Goal: Transaction & Acquisition: Purchase product/service

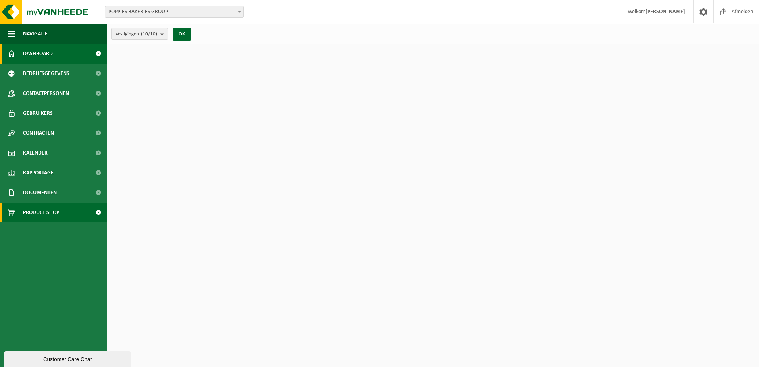
click at [60, 207] on link "Product Shop" at bounding box center [53, 212] width 107 height 20
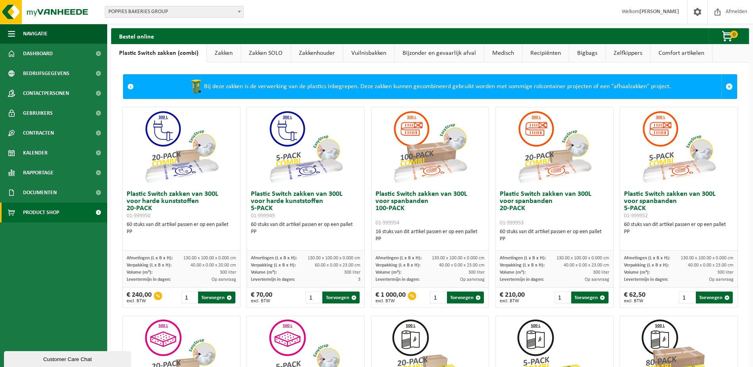
click at [221, 55] on link "Zakken" at bounding box center [224, 53] width 34 height 18
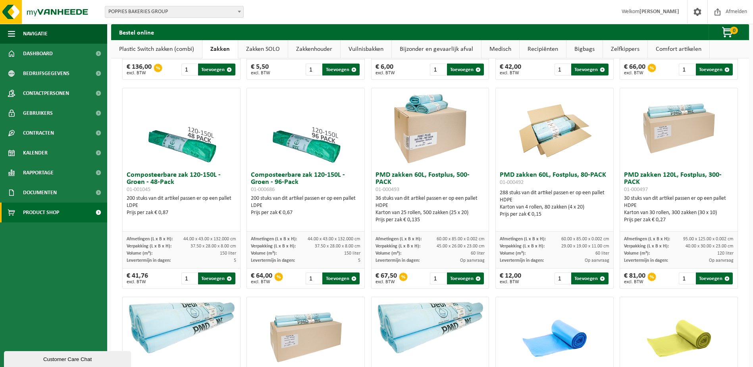
scroll to position [476, 0]
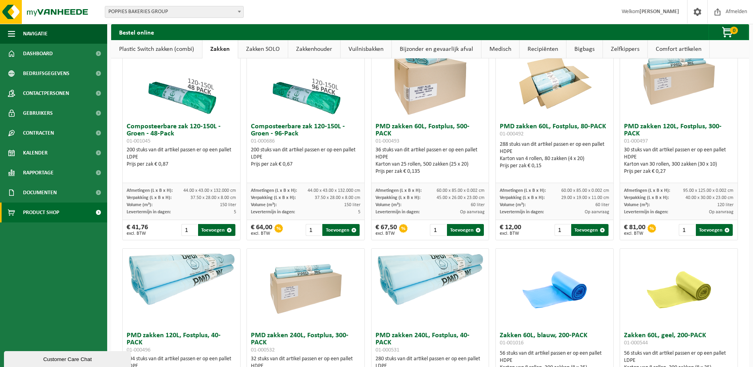
click at [640, 144] on span "01-000497" at bounding box center [636, 141] width 24 height 6
drag, startPoint x: 640, startPoint y: 146, endPoint x: 667, endPoint y: 156, distance: 29.1
click at [667, 156] on div "30 stuks van dit artikel passen er op een pallet HDPE Karton van 30 rollen, 300…" at bounding box center [679, 160] width 110 height 29
drag, startPoint x: 669, startPoint y: 170, endPoint x: 684, endPoint y: 169, distance: 15.1
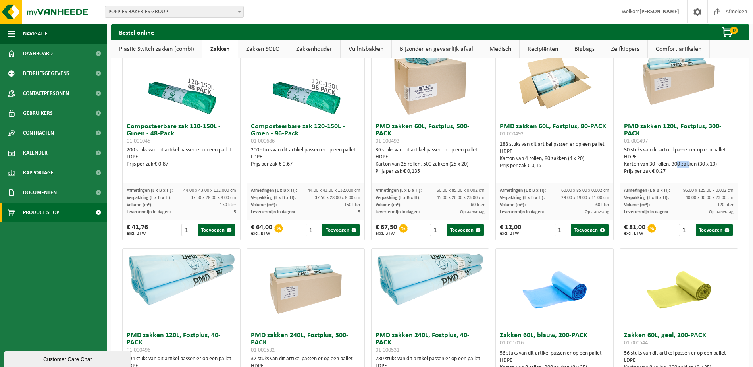
click at [684, 168] on div "Karton van 30 rollen, 300 zakken (30 x 10)" at bounding box center [679, 164] width 110 height 7
drag, startPoint x: 684, startPoint y: 169, endPoint x: 696, endPoint y: 171, distance: 12.1
click at [696, 168] on div "Karton van 30 rollen, 300 zakken (30 x 10)" at bounding box center [679, 164] width 110 height 7
click at [679, 233] on input "1" at bounding box center [687, 230] width 16 height 12
click at [685, 235] on input "2" at bounding box center [687, 230] width 16 height 12
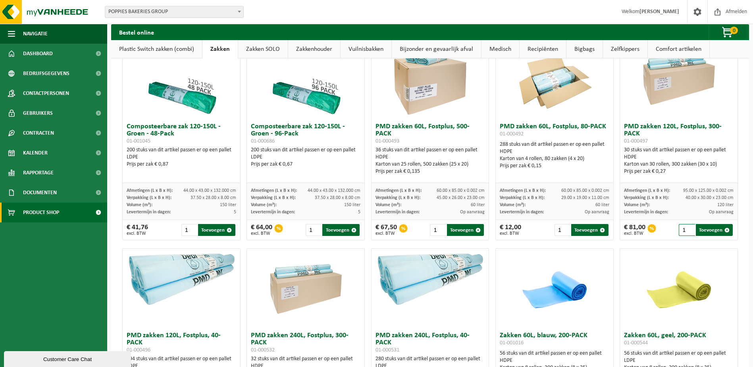
click at [683, 236] on input "1" at bounding box center [687, 230] width 16 height 12
click at [701, 233] on button "Toevoegen" at bounding box center [714, 230] width 37 height 12
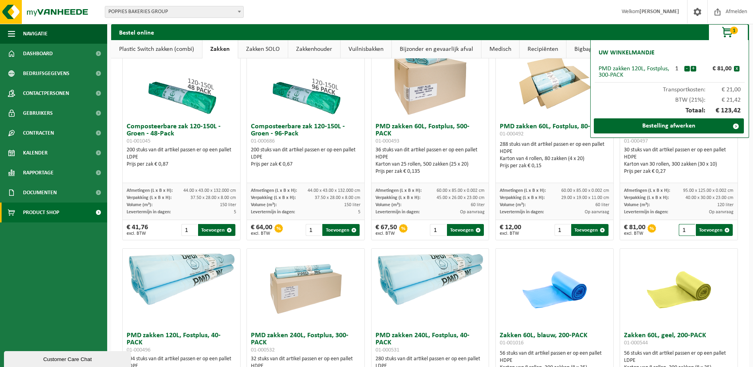
click at [681, 240] on div "€ 81,00 excl. BTW 1 Toevoegen" at bounding box center [678, 230] width 117 height 20
click at [685, 234] on input "2" at bounding box center [687, 230] width 16 height 12
click at [685, 234] on input "3" at bounding box center [687, 230] width 16 height 12
click at [685, 234] on input "4" at bounding box center [687, 230] width 16 height 12
click at [708, 234] on button "Toevoegen" at bounding box center [714, 230] width 37 height 12
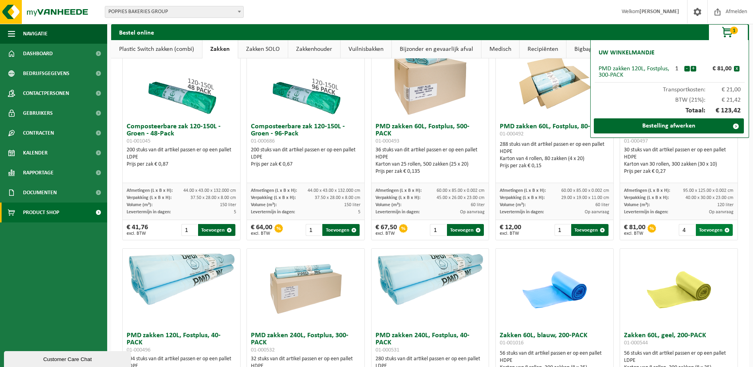
type input "1"
click at [695, 71] on button "+" at bounding box center [694, 69] width 6 height 6
click at [674, 175] on div "Prijs per zak € 0,27" at bounding box center [679, 171] width 110 height 7
drag, startPoint x: 309, startPoint y: 158, endPoint x: 325, endPoint y: 158, distance: 16.3
click at [325, 158] on div "200 stuks van dit artikel passen er op een pallet LDPE Prijs per zak € 0,67" at bounding box center [306, 156] width 110 height 21
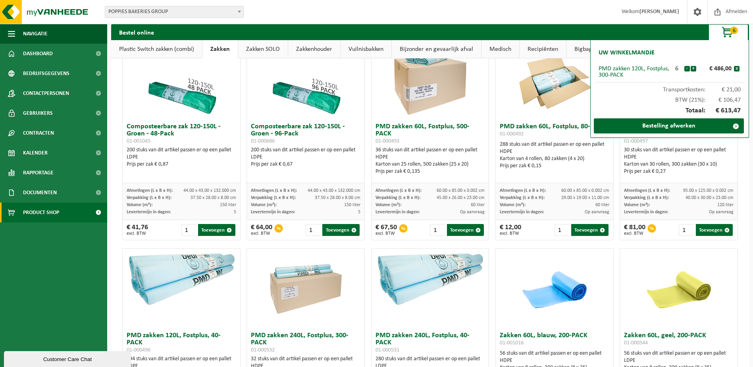
click at [290, 157] on div "200 stuks van dit artikel passen er op een pallet LDPE Prijs per zak € 0,67" at bounding box center [306, 156] width 110 height 21
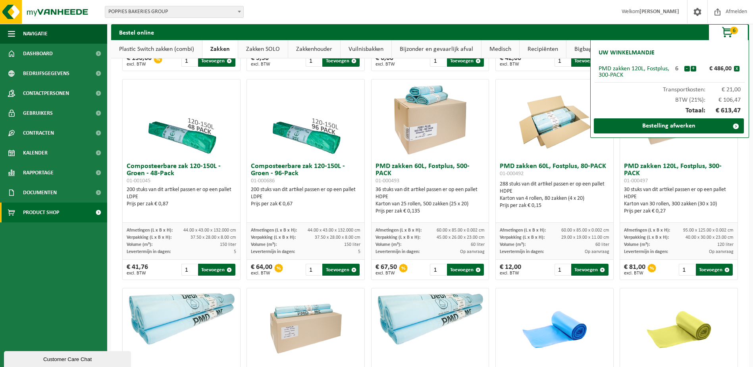
scroll to position [397, 0]
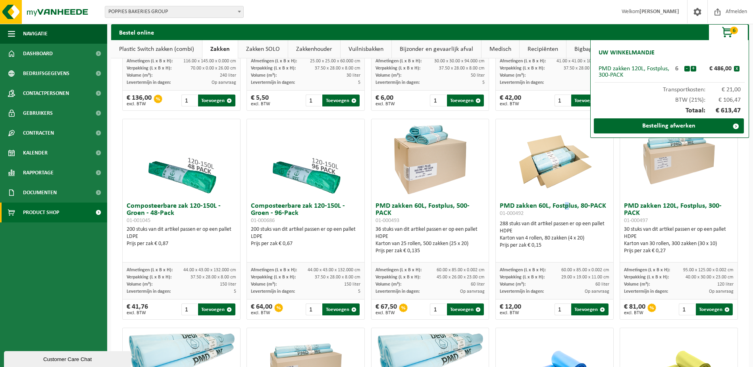
click at [562, 215] on h3 "PMD zakken 60L, Fostplus, 80-PACK 01-000492" at bounding box center [555, 210] width 110 height 16
click at [314, 312] on input "2" at bounding box center [314, 309] width 16 height 12
click at [315, 314] on input "3" at bounding box center [314, 309] width 16 height 12
click at [315, 314] on input "4" at bounding box center [314, 309] width 16 height 12
click at [335, 313] on button "Toevoegen" at bounding box center [340, 309] width 37 height 12
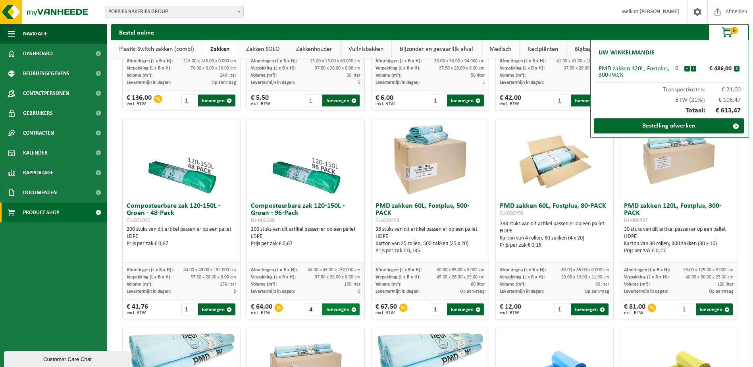
type input "1"
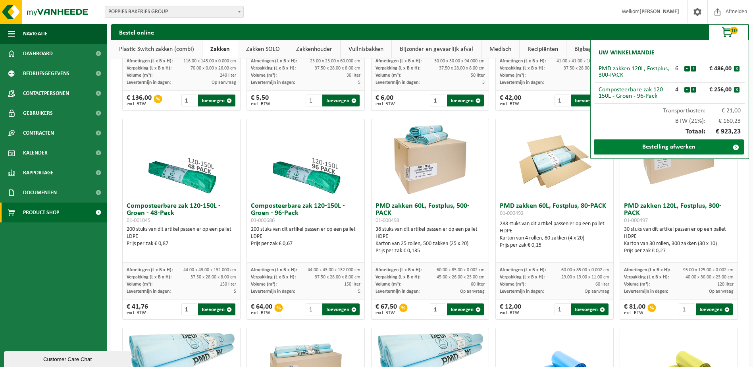
click at [654, 147] on link "Bestelling afwerken" at bounding box center [669, 146] width 150 height 15
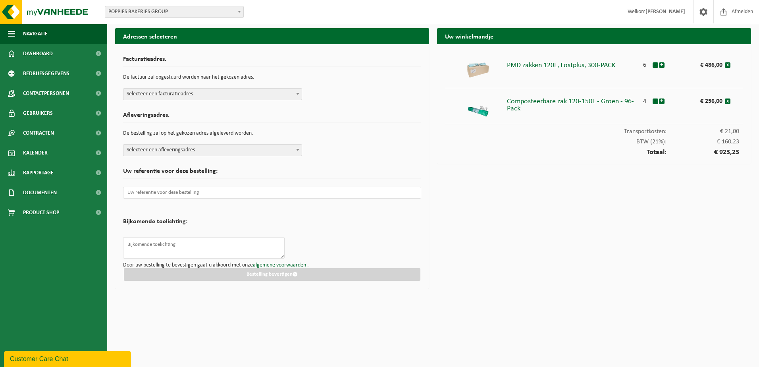
click at [179, 88] on span "Selecteer een facturatieadres" at bounding box center [212, 94] width 179 height 12
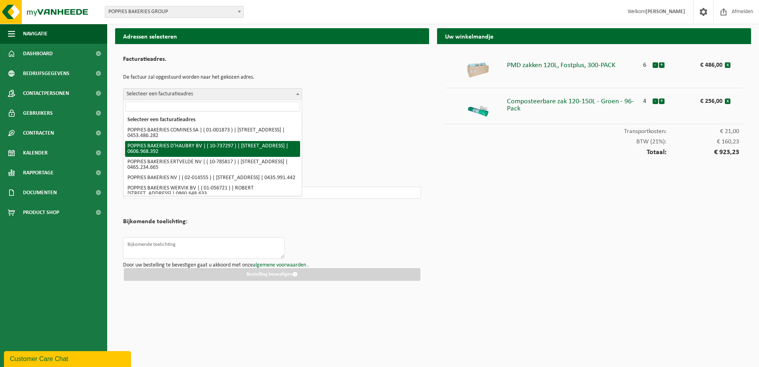
select select "7976"
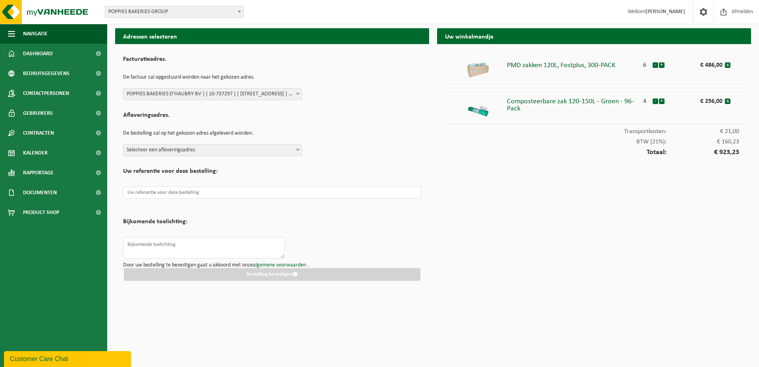
click at [184, 152] on span "Selecteer een afleveringsadres" at bounding box center [212, 149] width 178 height 11
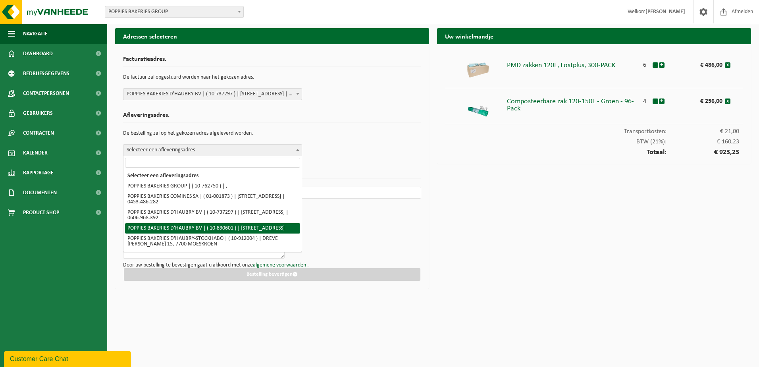
select select "114472"
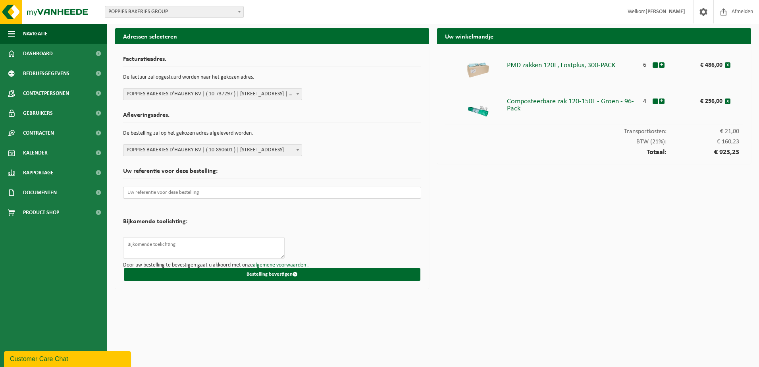
click at [176, 193] on input "text" at bounding box center [272, 193] width 298 height 12
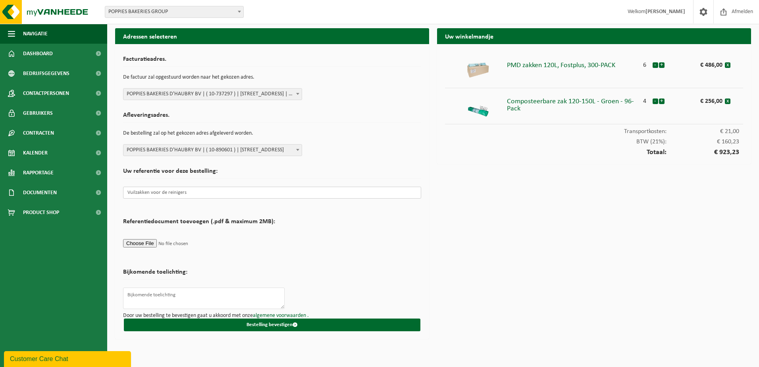
type input "Vuilzakken voor de reinigers"
click at [179, 294] on textarea at bounding box center [204, 297] width 162 height 21
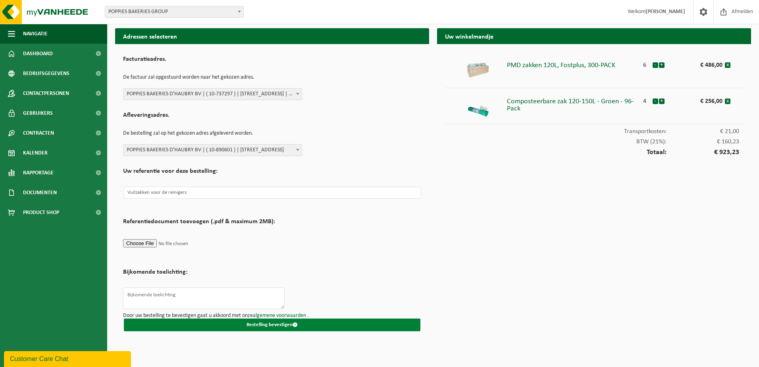
click at [260, 327] on button "Bestelling bevestigen" at bounding box center [272, 324] width 296 height 13
